Goal: Information Seeking & Learning: Find specific fact

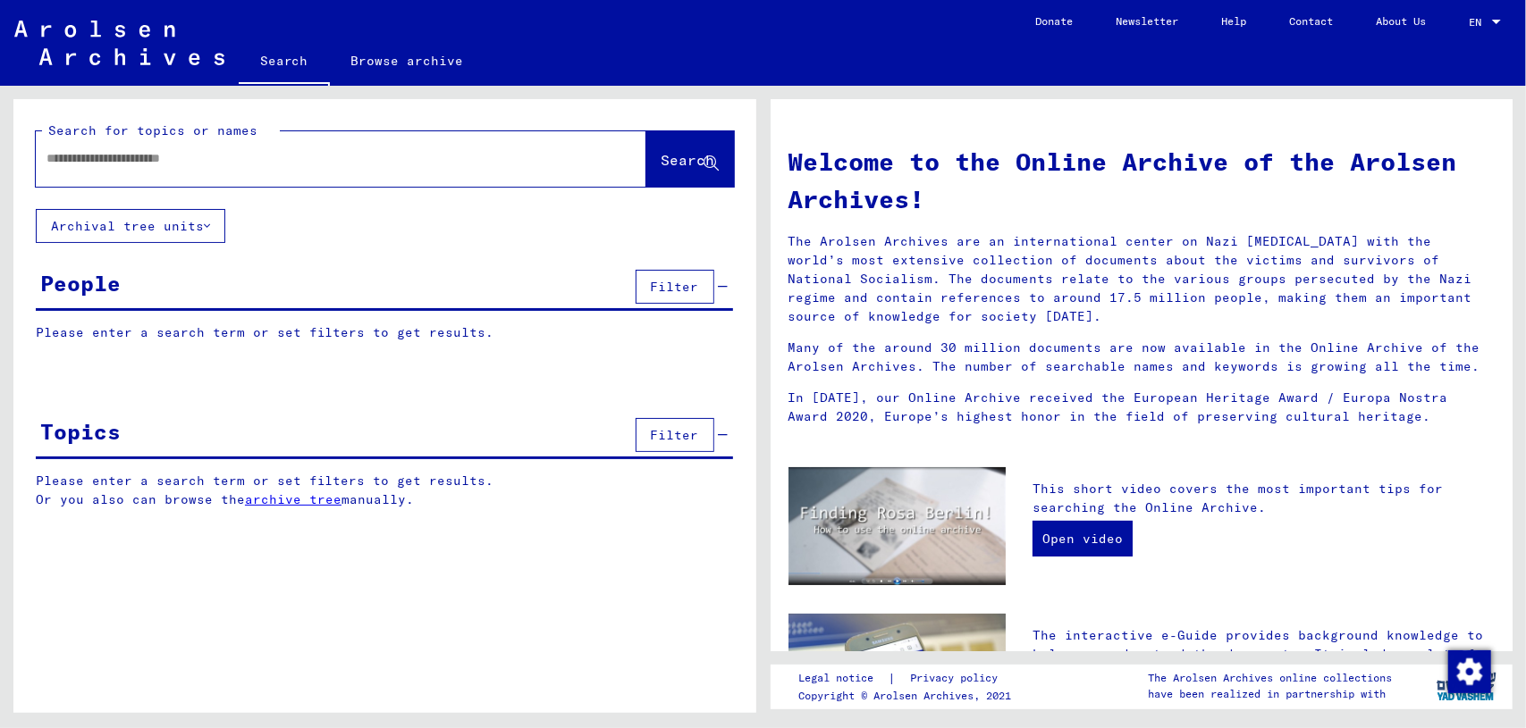
click at [352, 160] on input "text" at bounding box center [319, 158] width 546 height 19
type input "*"
type input "*******"
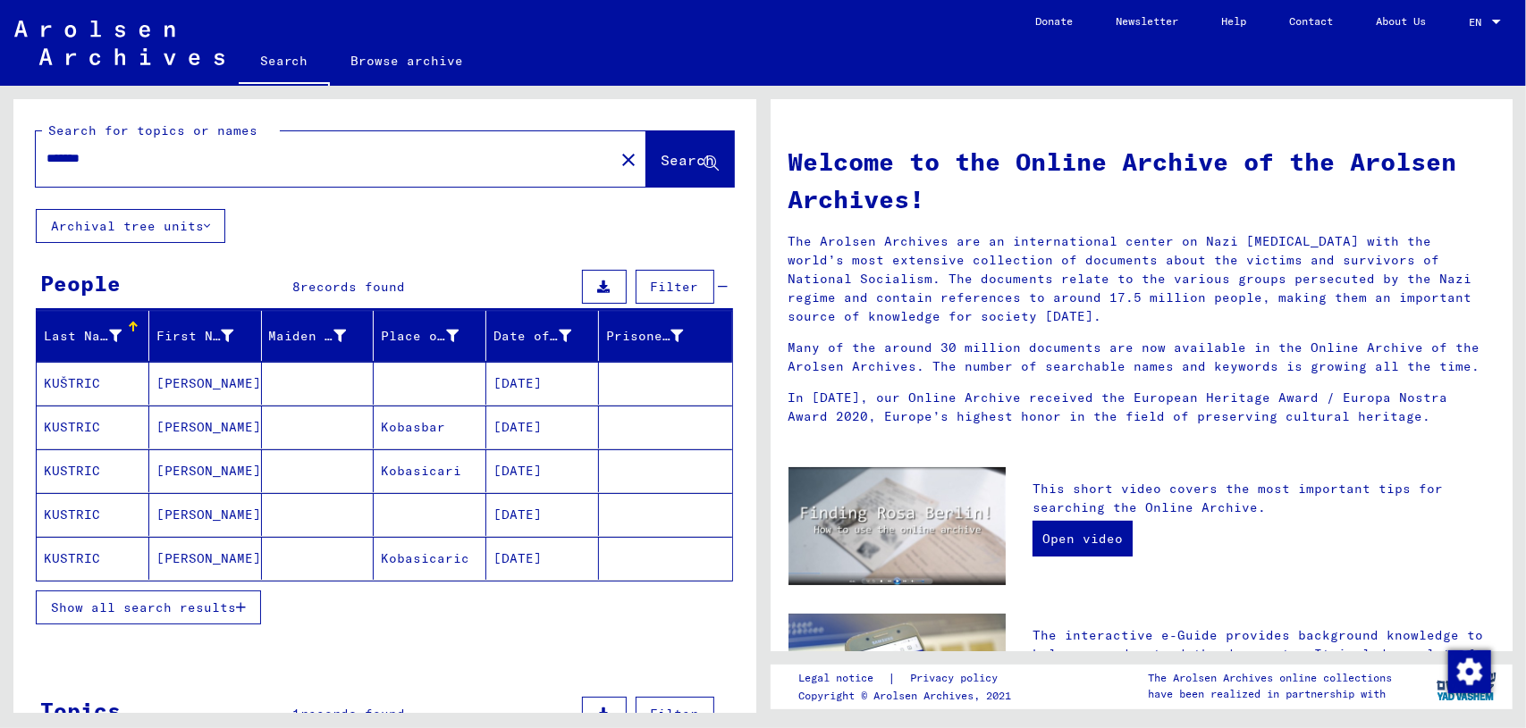
click at [197, 604] on span "Show all search results" at bounding box center [143, 608] width 185 height 16
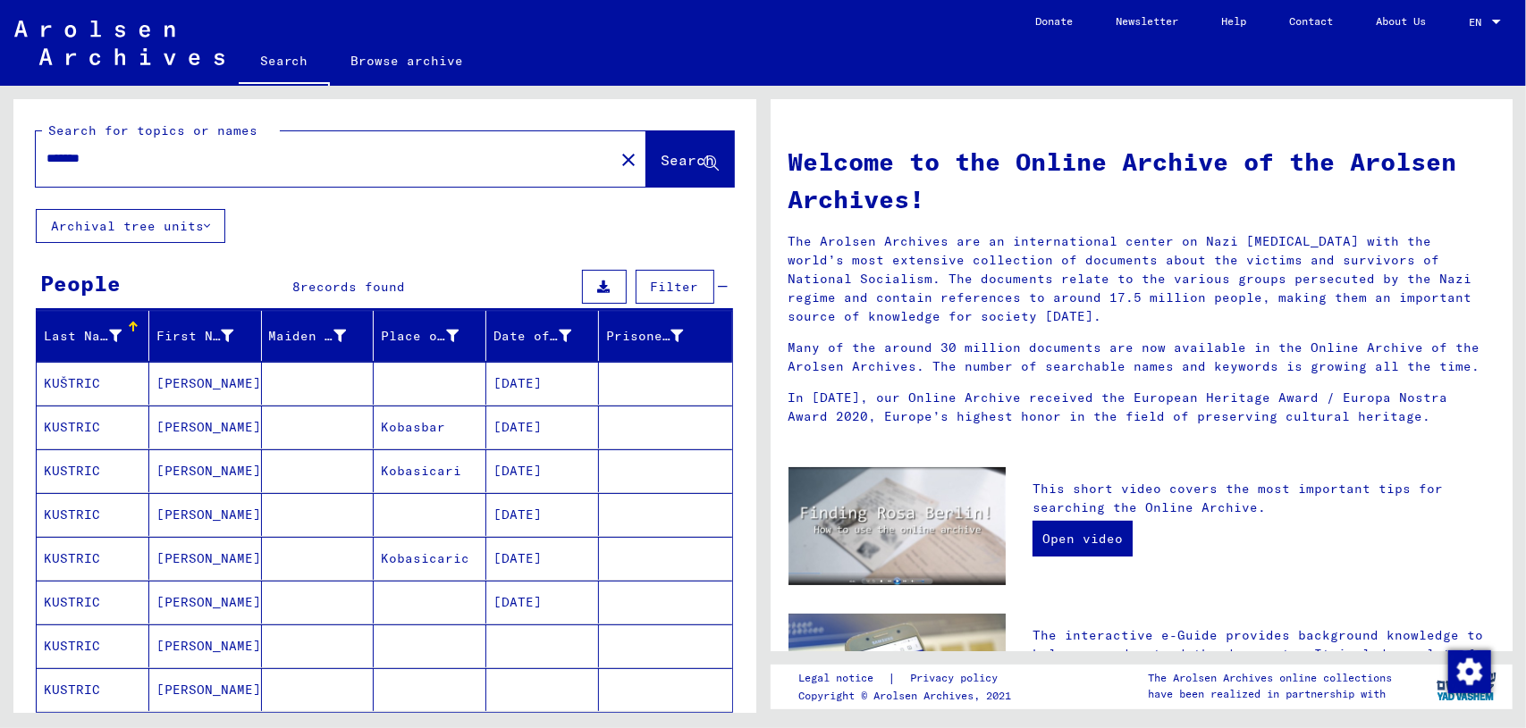
click at [534, 656] on mat-cell at bounding box center [542, 646] width 113 height 43
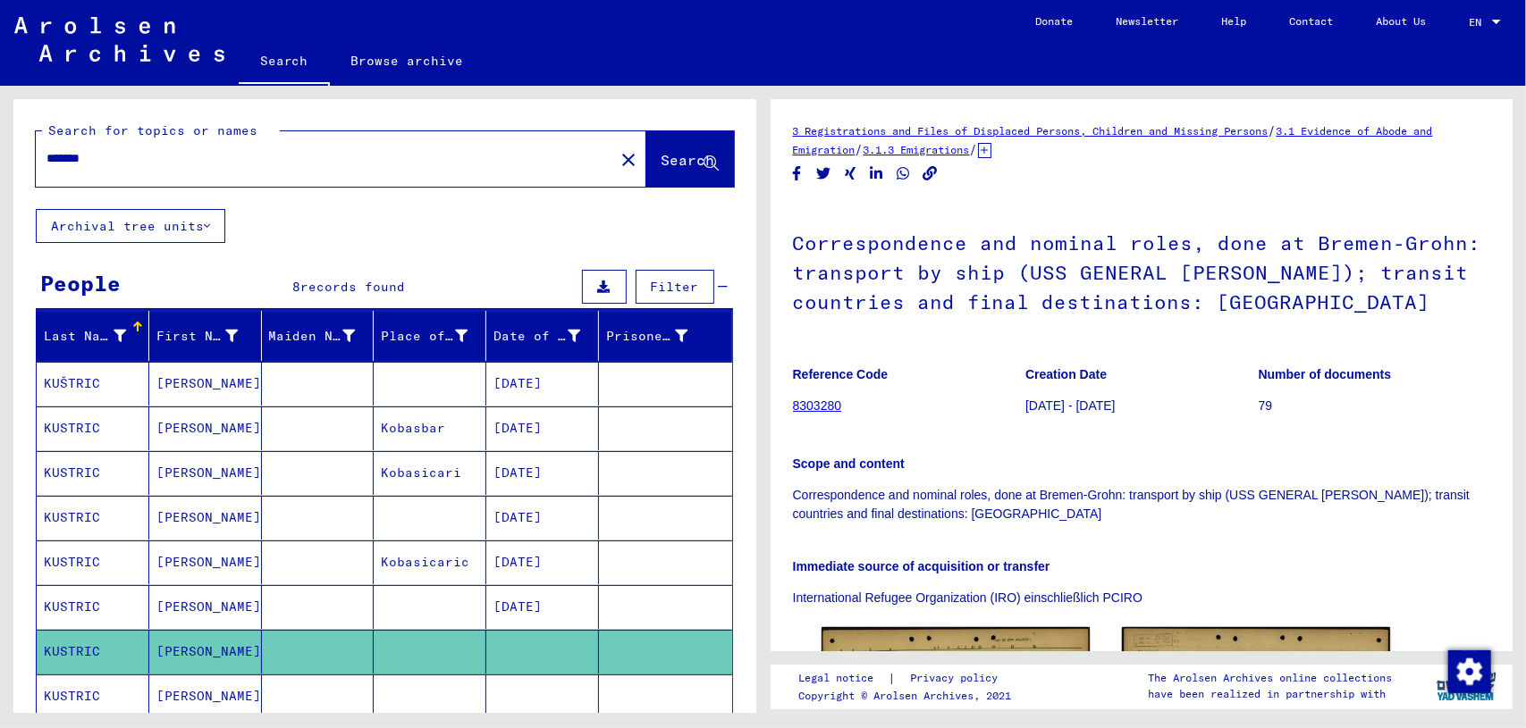
scroll to position [357, 0]
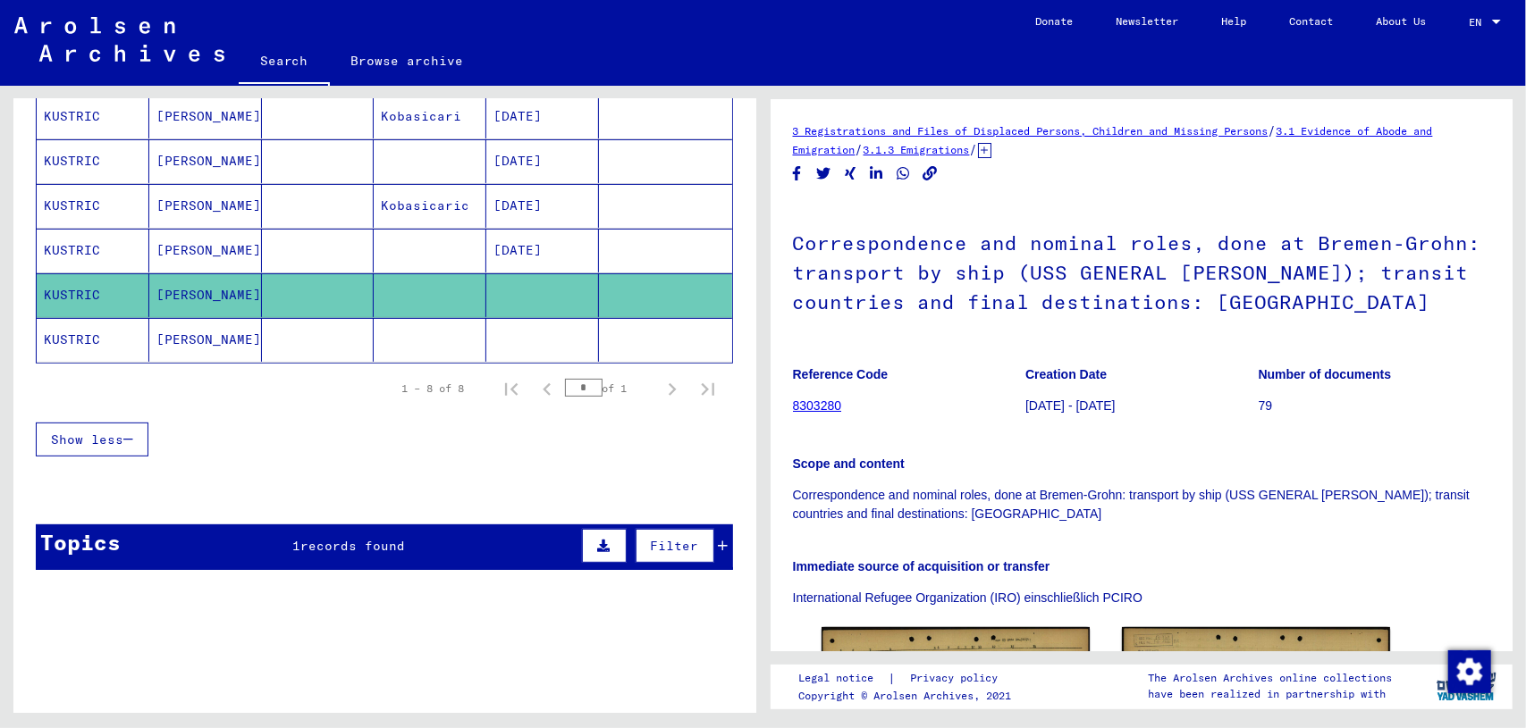
click at [347, 349] on mat-cell at bounding box center [318, 340] width 113 height 44
